Goal: Task Accomplishment & Management: Manage account settings

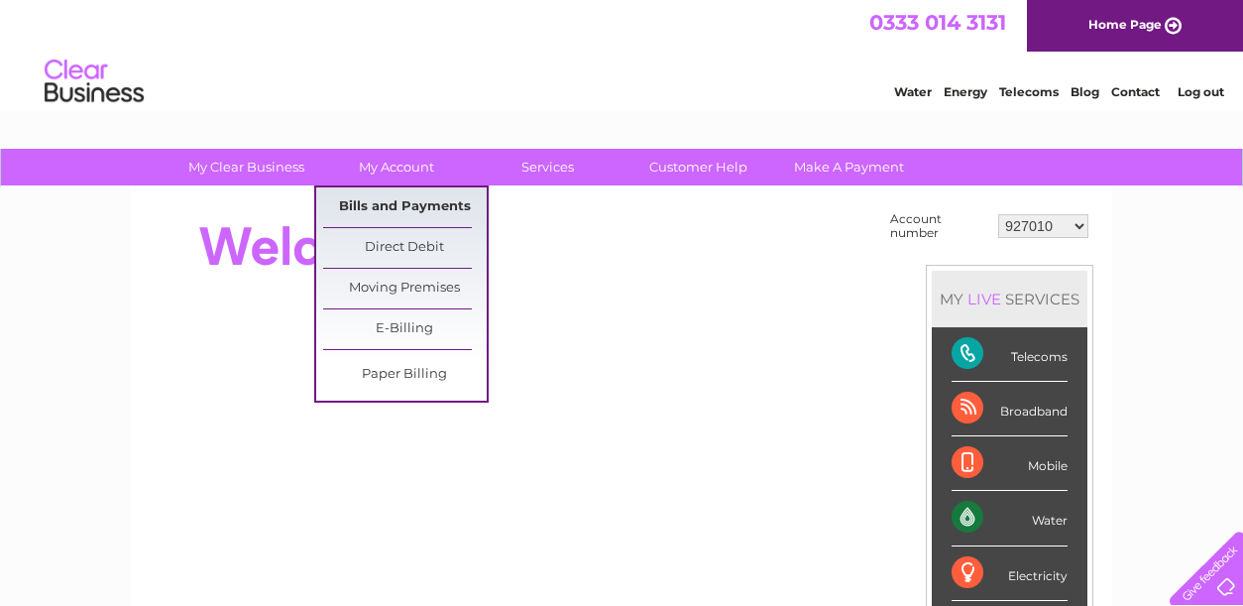
click at [379, 202] on link "Bills and Payments" at bounding box center [405, 207] width 164 height 40
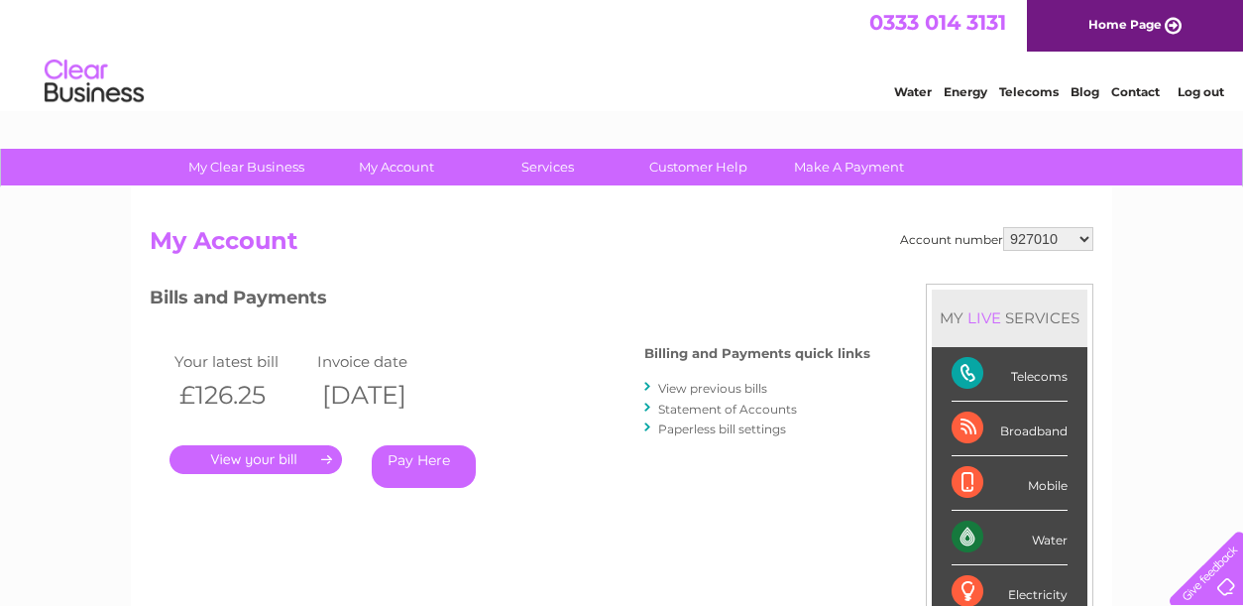
click at [1081, 232] on select "927010 30289945" at bounding box center [1048, 239] width 90 height 24
click at [1087, 238] on select "927010 30289945" at bounding box center [1048, 239] width 90 height 24
click at [1084, 234] on select "927010 30289945" at bounding box center [1048, 239] width 90 height 24
select select "30289945"
click at [1004, 227] on select "927010 30289945" at bounding box center [1048, 239] width 90 height 24
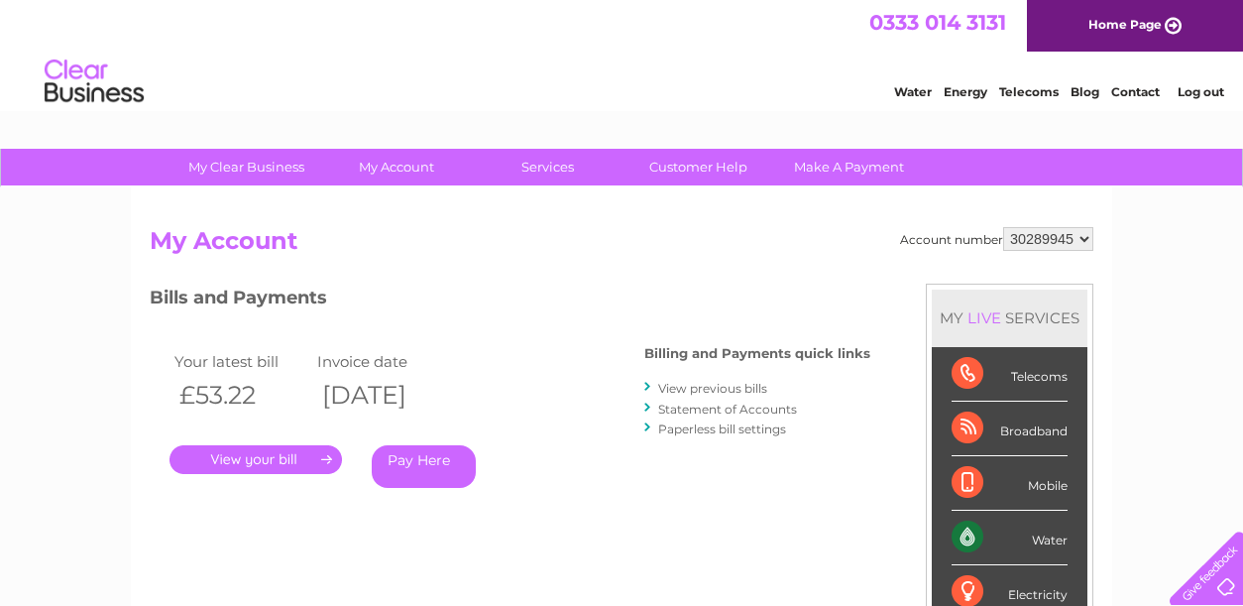
click at [265, 458] on link "." at bounding box center [256, 459] width 173 height 29
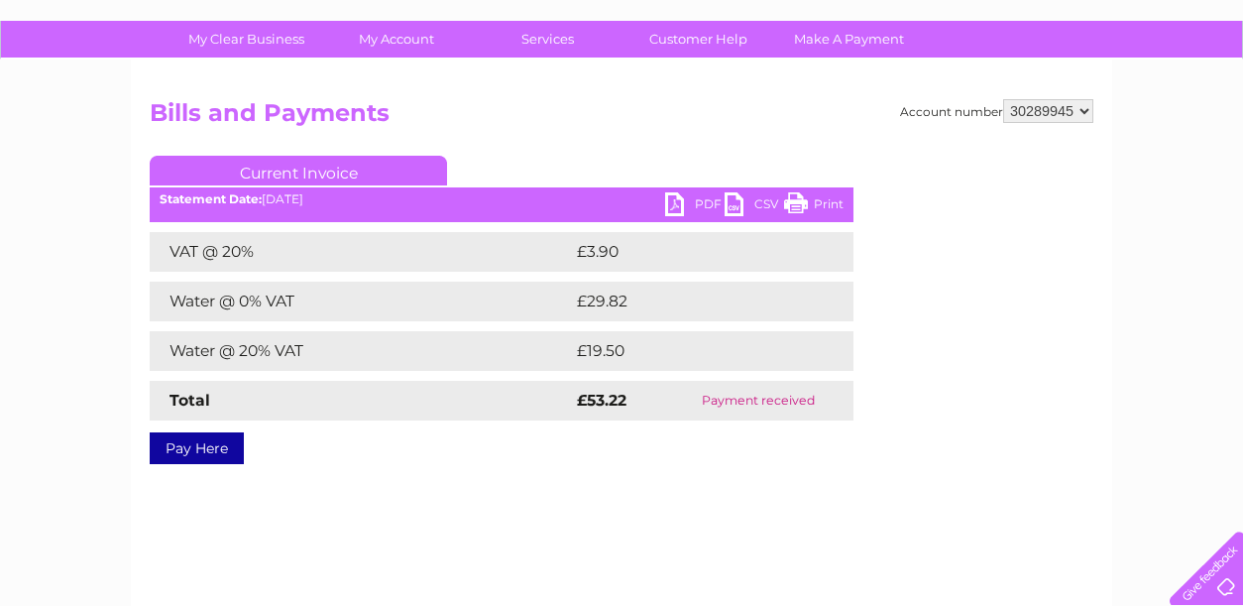
scroll to position [132, 0]
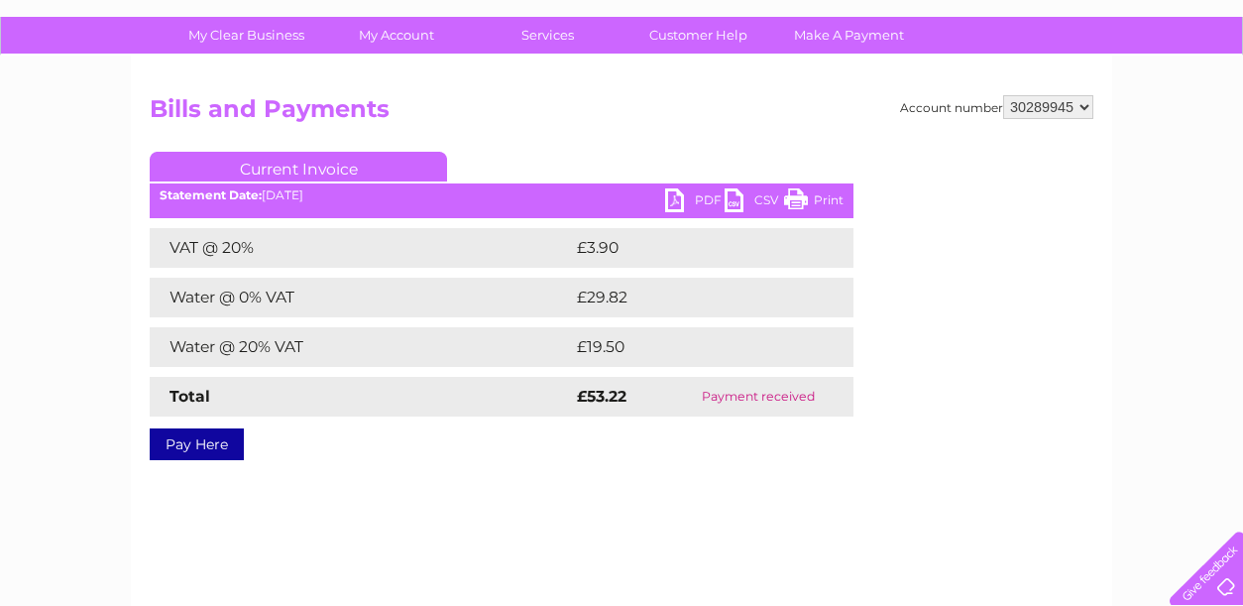
click at [681, 200] on link "PDF" at bounding box center [694, 202] width 59 height 29
click at [677, 204] on link "PDF" at bounding box center [694, 202] width 59 height 29
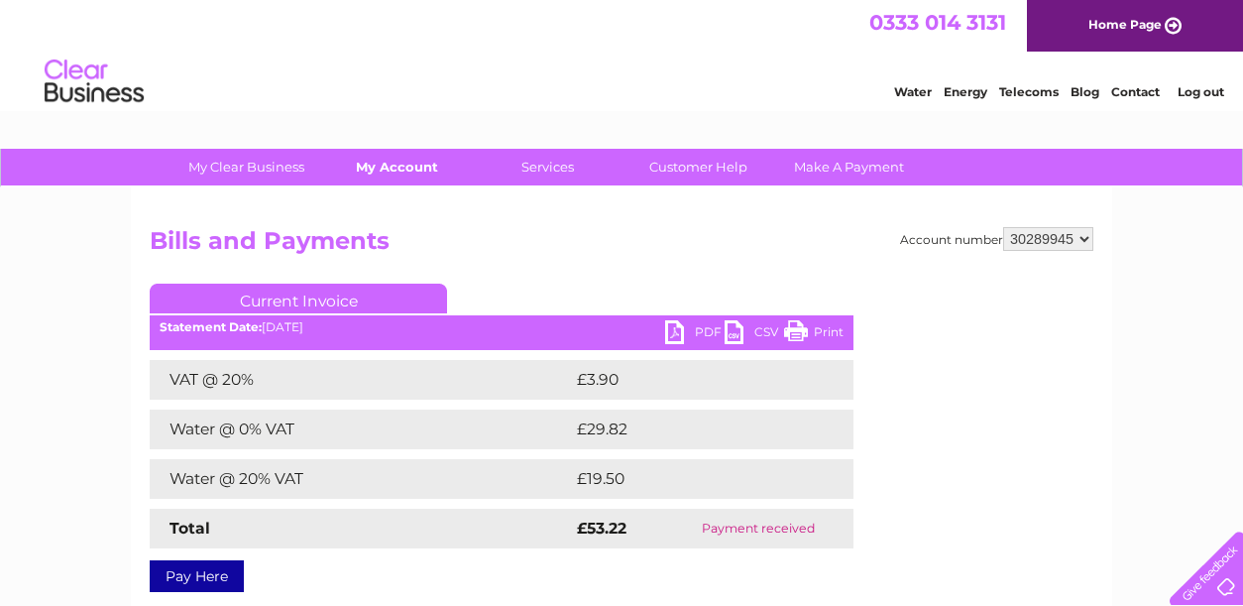
drag, startPoint x: 0, startPoint y: 0, endPoint x: 408, endPoint y: 166, distance: 439.9
click at [408, 166] on link "My Account" at bounding box center [397, 167] width 164 height 37
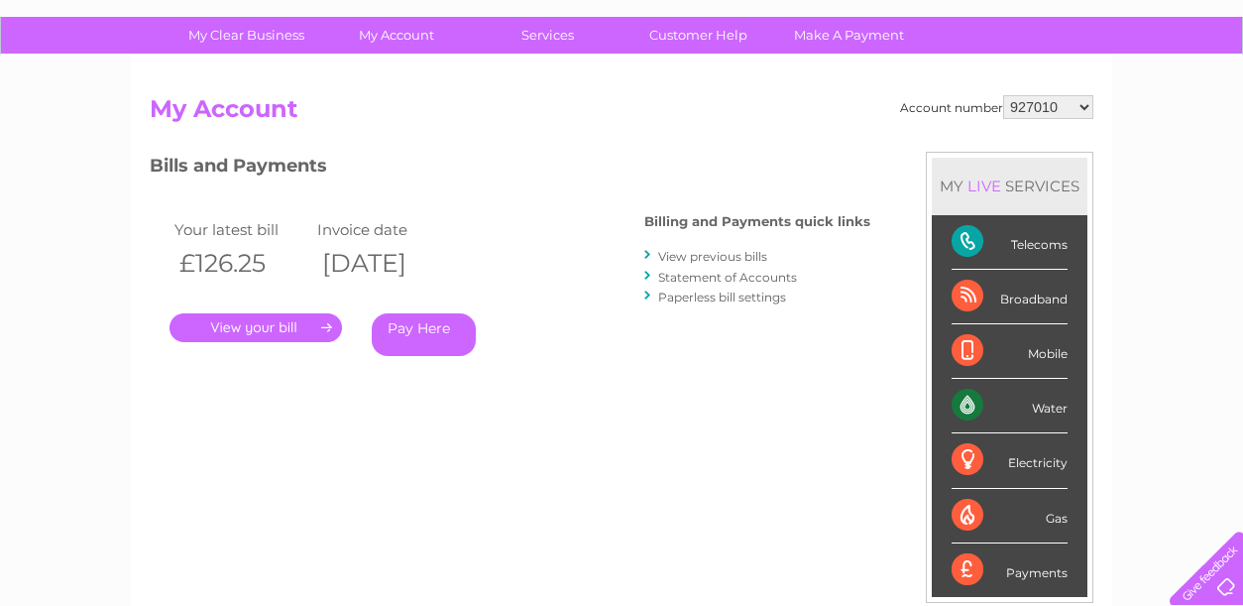
click at [690, 258] on link "View previous bills" at bounding box center [712, 256] width 109 height 15
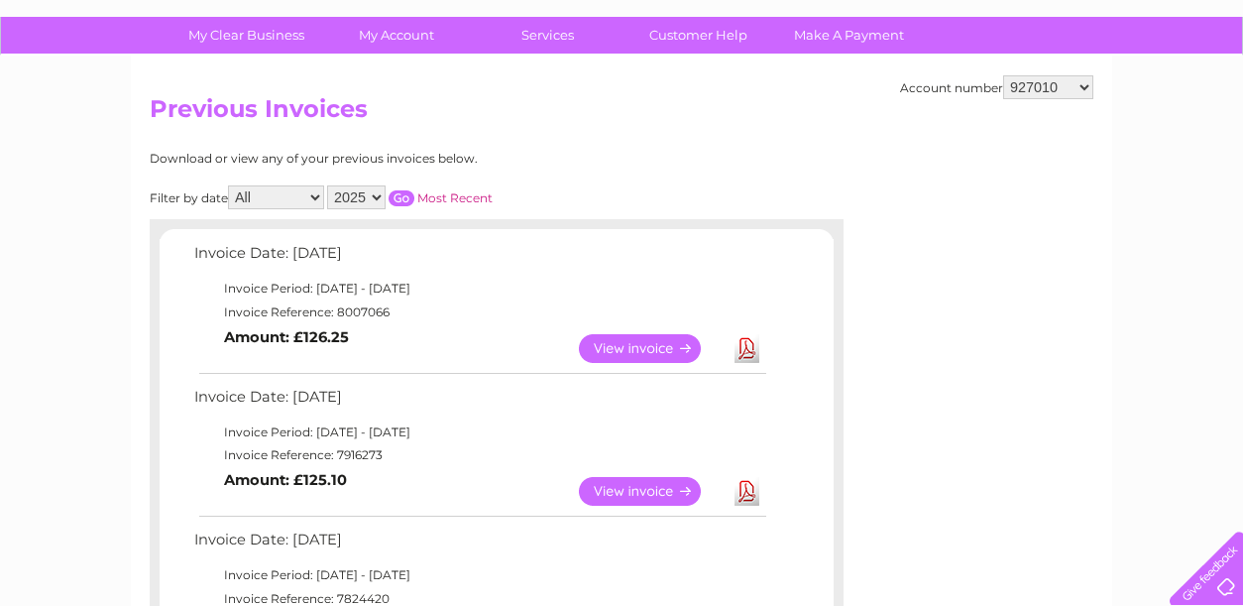
click at [313, 191] on select "All January February March April May June July August September October Novembe…" at bounding box center [276, 197] width 96 height 24
select select "7"
click at [230, 185] on select "All January February March April May June July August September October Novembe…" at bounding box center [276, 197] width 96 height 24
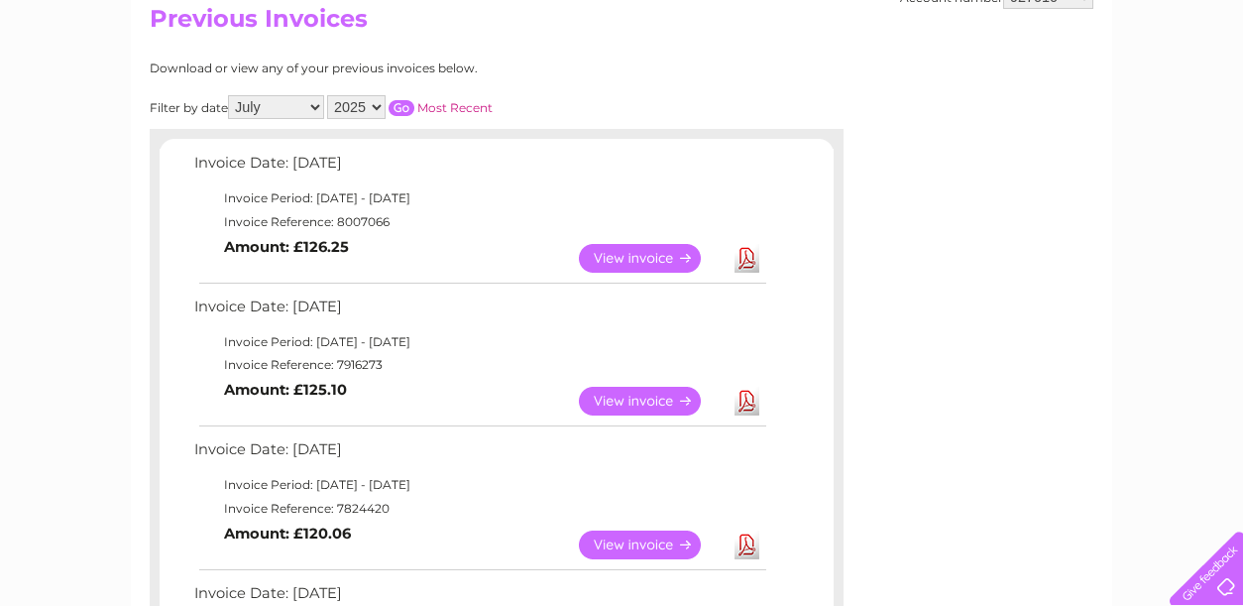
scroll to position [264, 0]
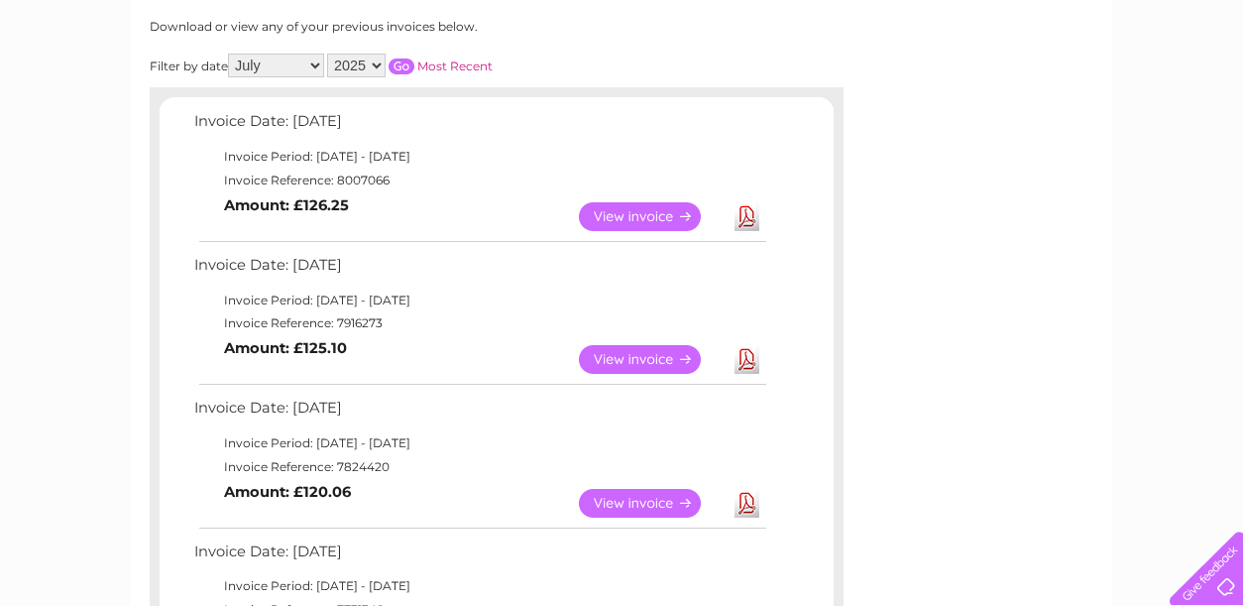
click at [648, 363] on link "View" at bounding box center [652, 359] width 146 height 29
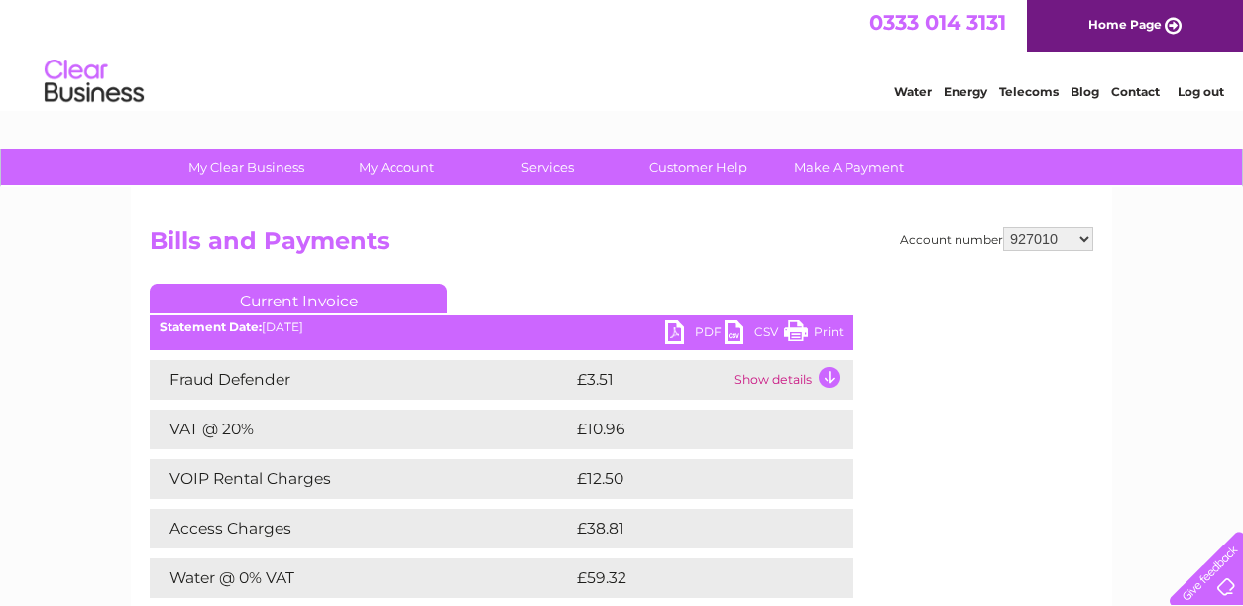
click at [674, 327] on link "PDF" at bounding box center [694, 334] width 59 height 29
click at [1089, 239] on select "927010 30289945" at bounding box center [1048, 239] width 90 height 24
drag, startPoint x: 1118, startPoint y: 214, endPoint x: 639, endPoint y: 335, distance: 494.9
click at [1118, 214] on div "My Clear Business Login Details My Details My Preferences Link Account My Accou…" at bounding box center [621, 615] width 1243 height 933
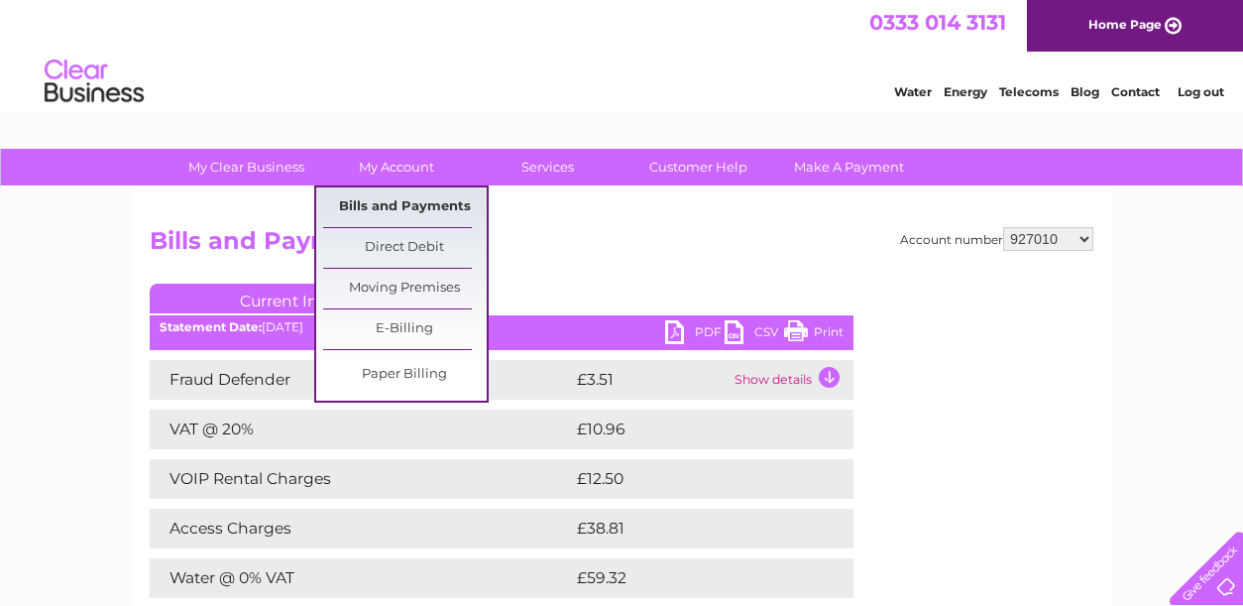
click at [342, 204] on link "Bills and Payments" at bounding box center [405, 207] width 164 height 40
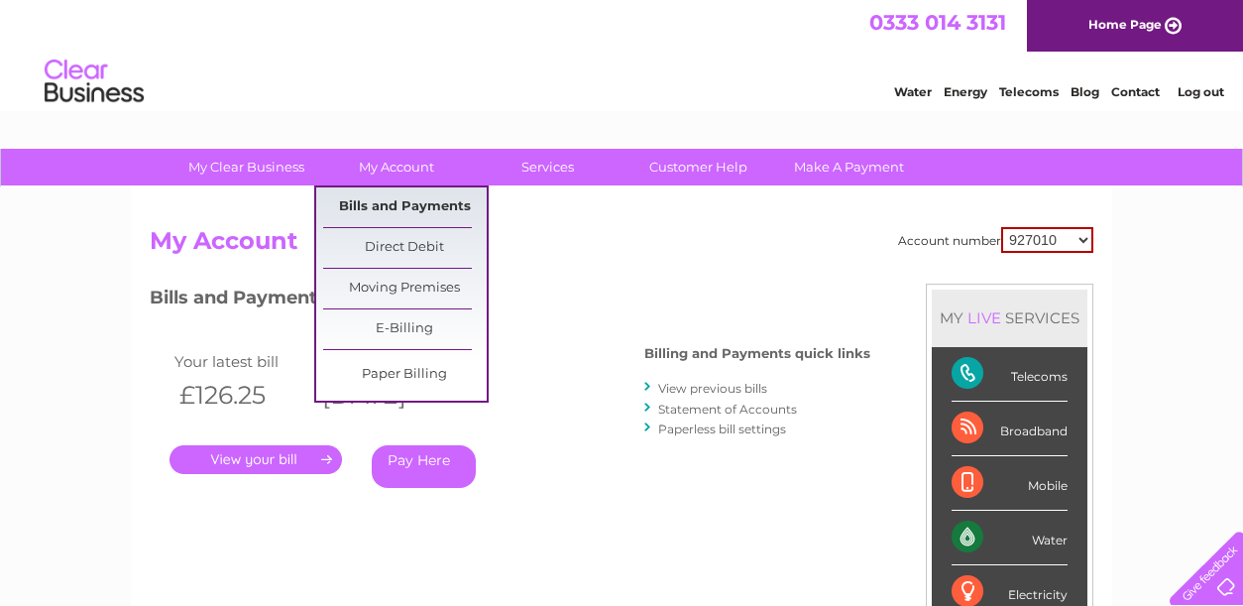
click at [393, 210] on link "Bills and Payments" at bounding box center [405, 207] width 164 height 40
click at [401, 202] on link "Bills and Payments" at bounding box center [405, 207] width 164 height 40
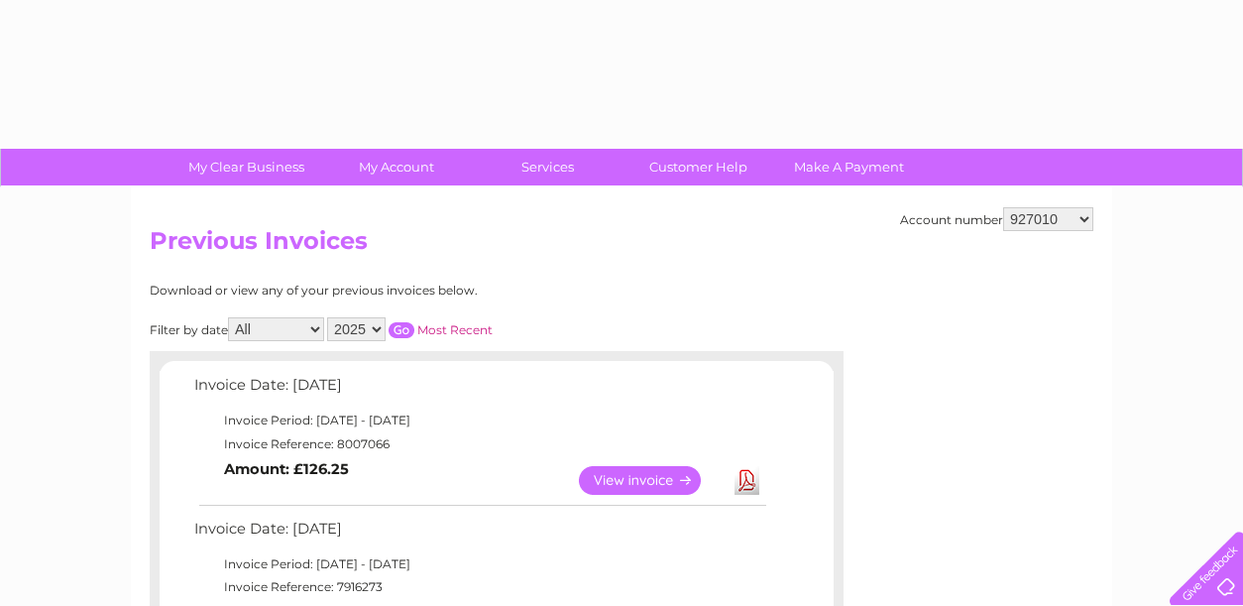
click at [315, 322] on select "All January February March April May June July August September October Novembe…" at bounding box center [276, 329] width 96 height 24
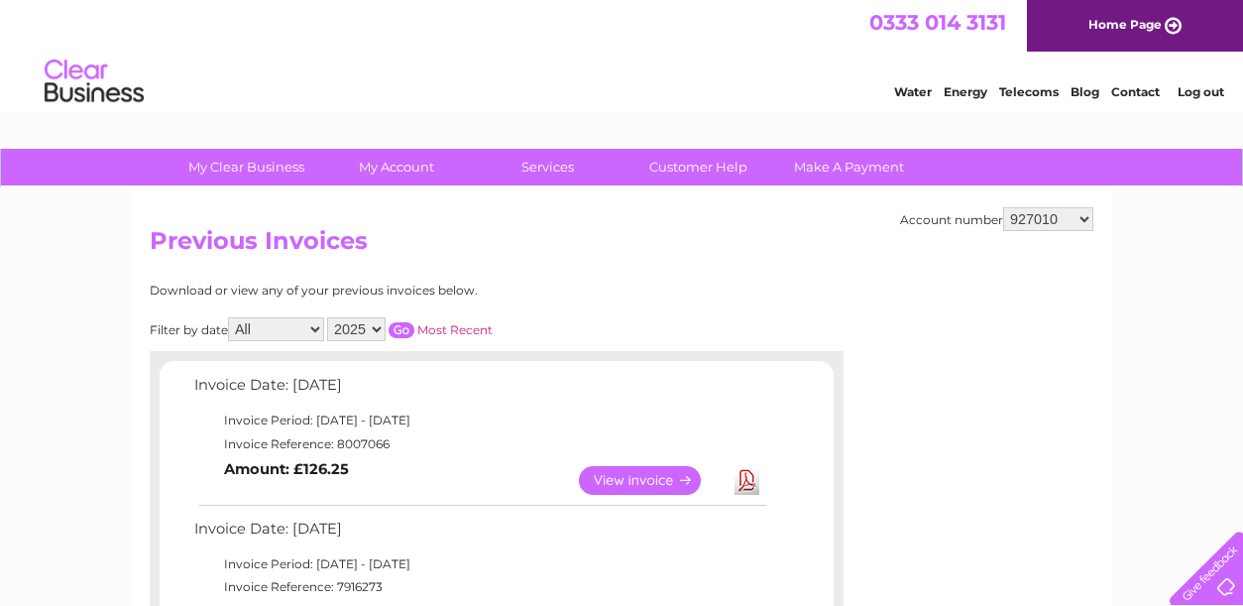
select select "7"
click at [230, 317] on select "All January February March April May June July August September October Novembe…" at bounding box center [276, 329] width 96 height 24
click at [665, 482] on link "View" at bounding box center [652, 480] width 146 height 29
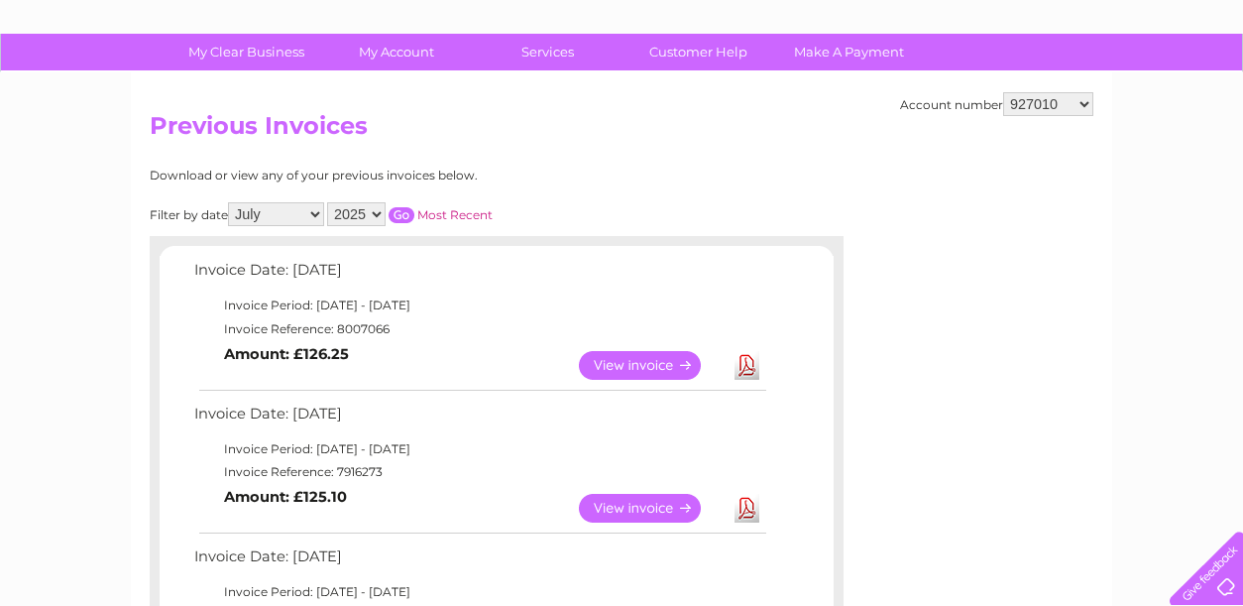
scroll to position [132, 0]
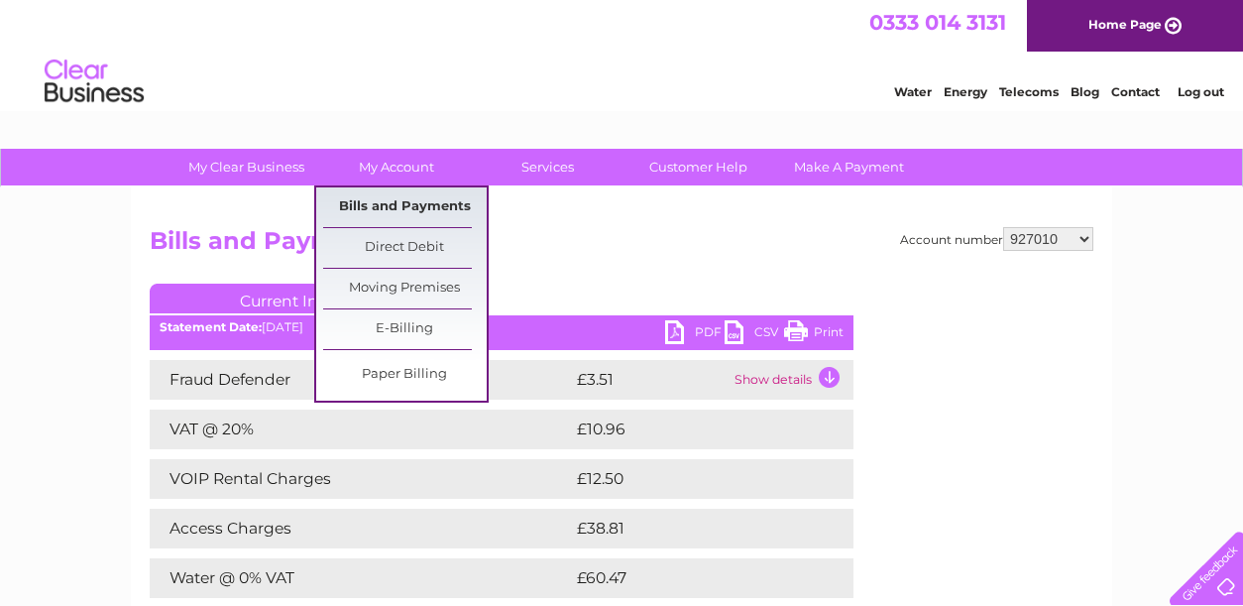
click at [383, 201] on link "Bills and Payments" at bounding box center [405, 207] width 164 height 40
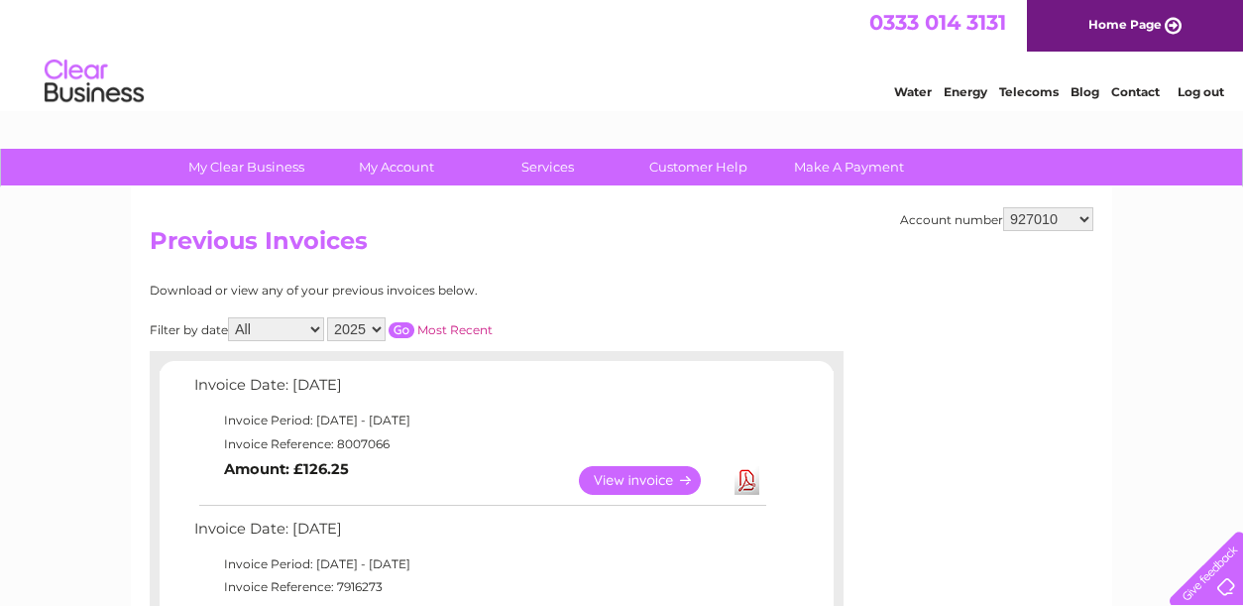
click at [1085, 215] on select "927010 30289945" at bounding box center [1048, 219] width 90 height 24
select select "30289945"
click at [1004, 207] on select "927010 30289945" at bounding box center [1048, 219] width 90 height 24
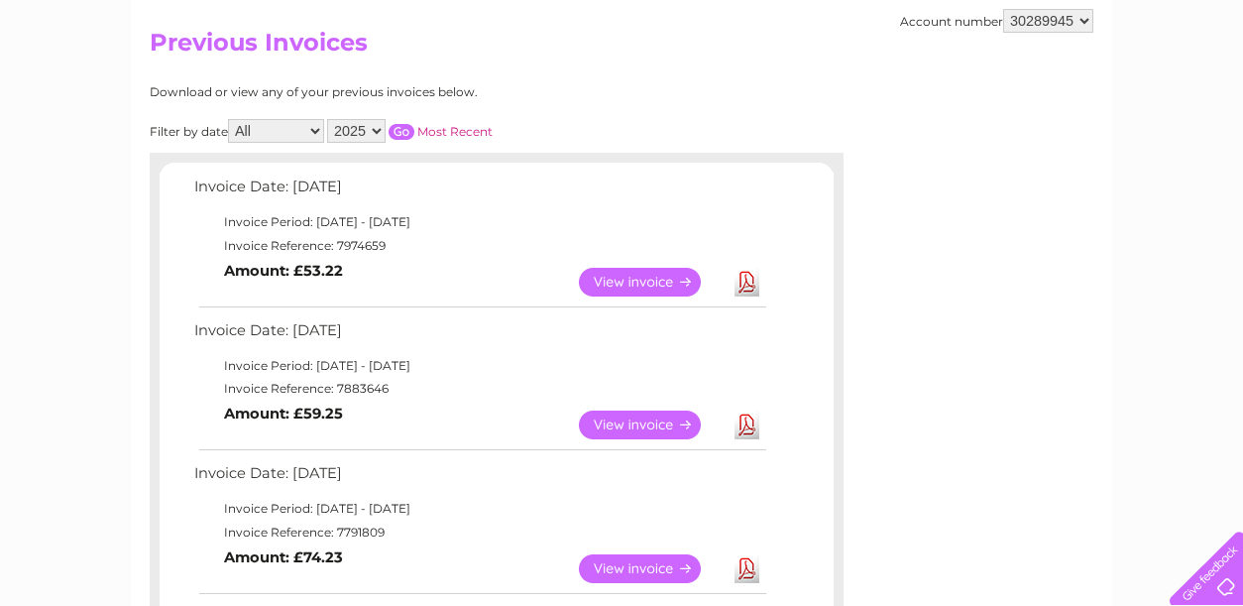
scroll to position [264, 0]
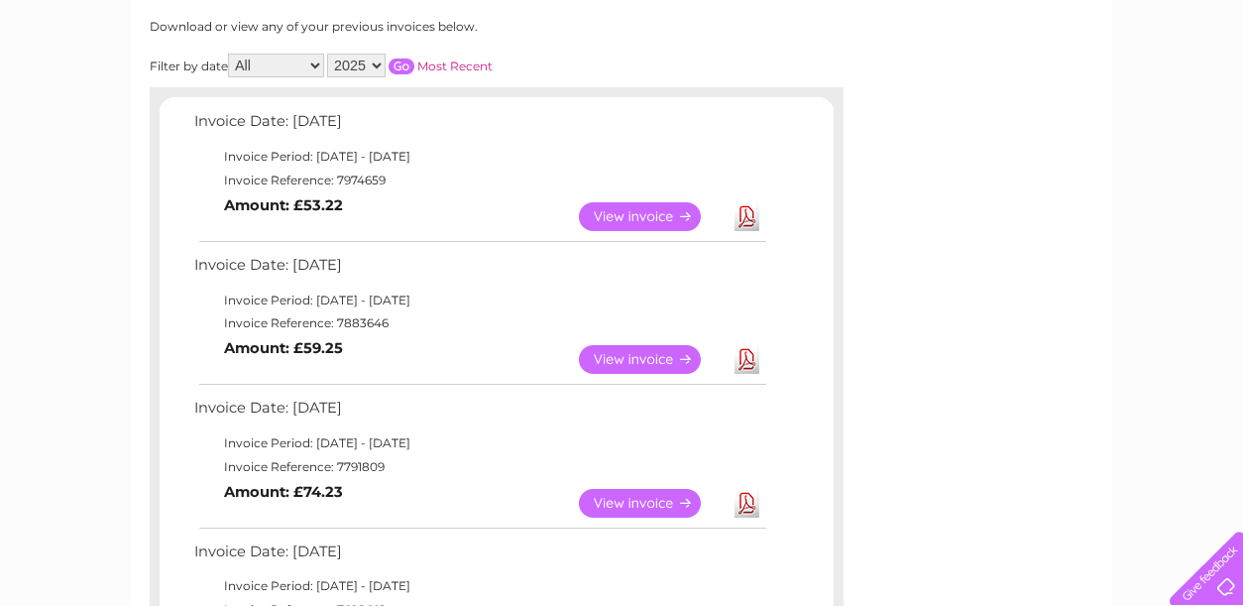
click at [648, 363] on link "View" at bounding box center [652, 359] width 146 height 29
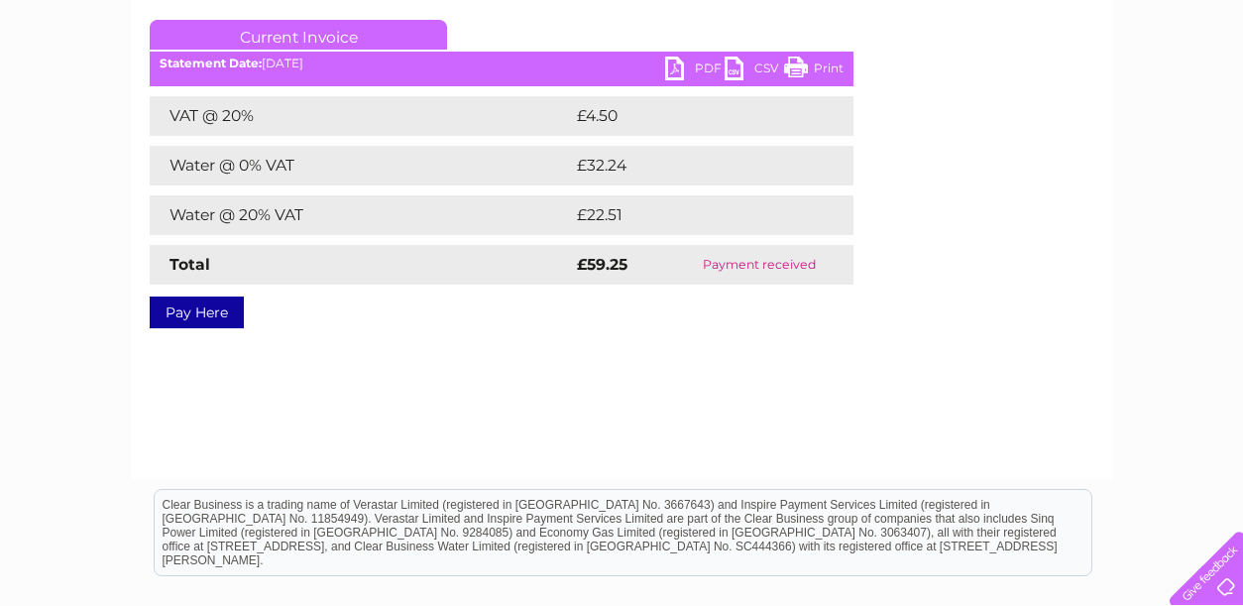
scroll to position [198, 0]
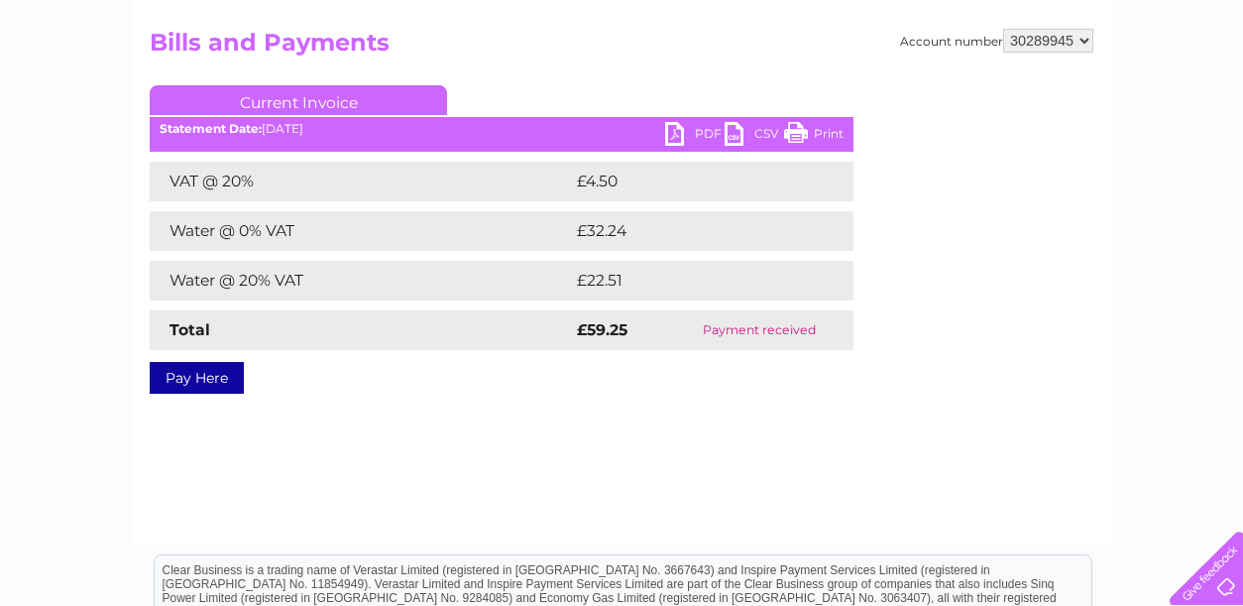
click at [672, 130] on link "PDF" at bounding box center [694, 136] width 59 height 29
